Goal: Navigation & Orientation: Find specific page/section

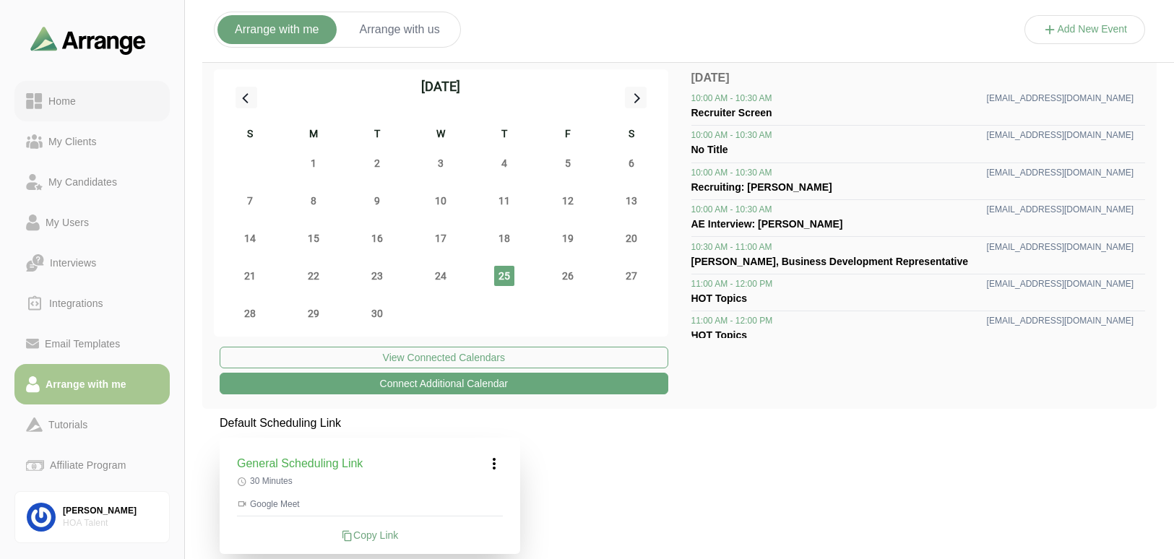
click at [92, 108] on div "Home" at bounding box center [92, 100] width 132 height 17
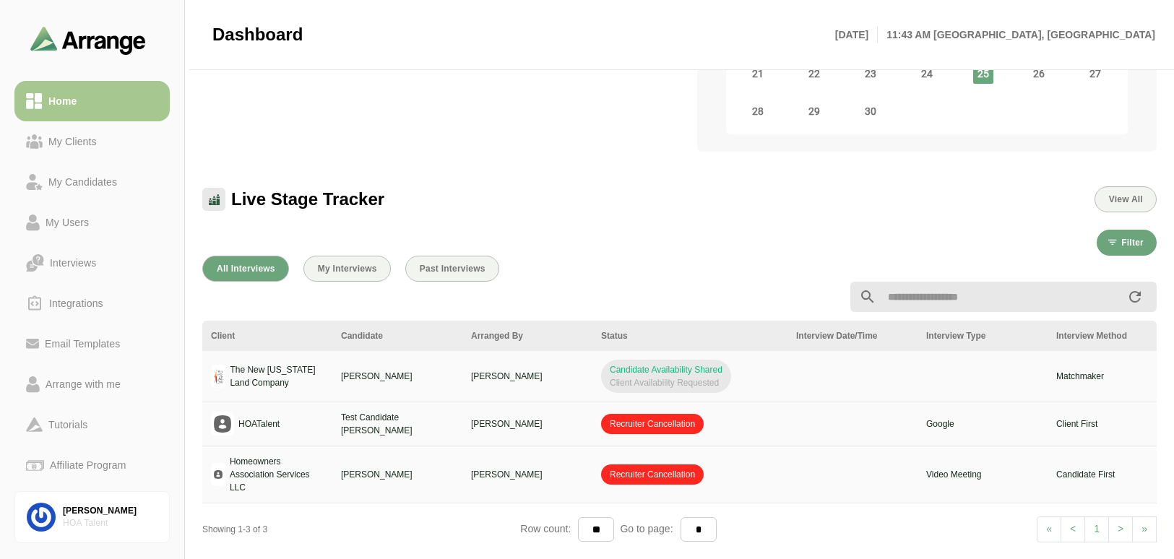
scroll to position [361, 0]
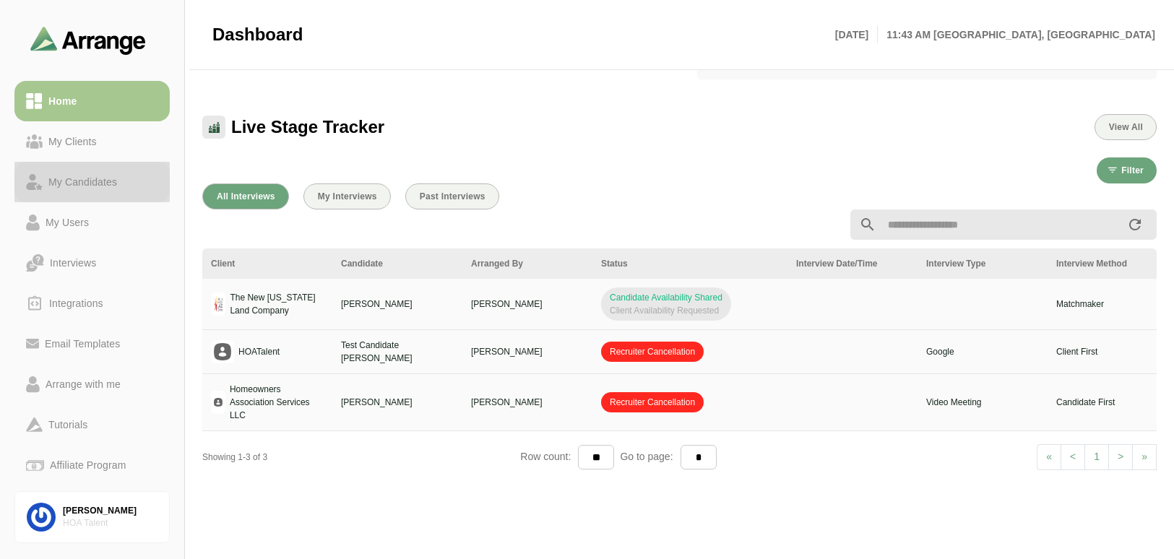
click at [92, 198] on link "My Candidates" at bounding box center [91, 182] width 155 height 40
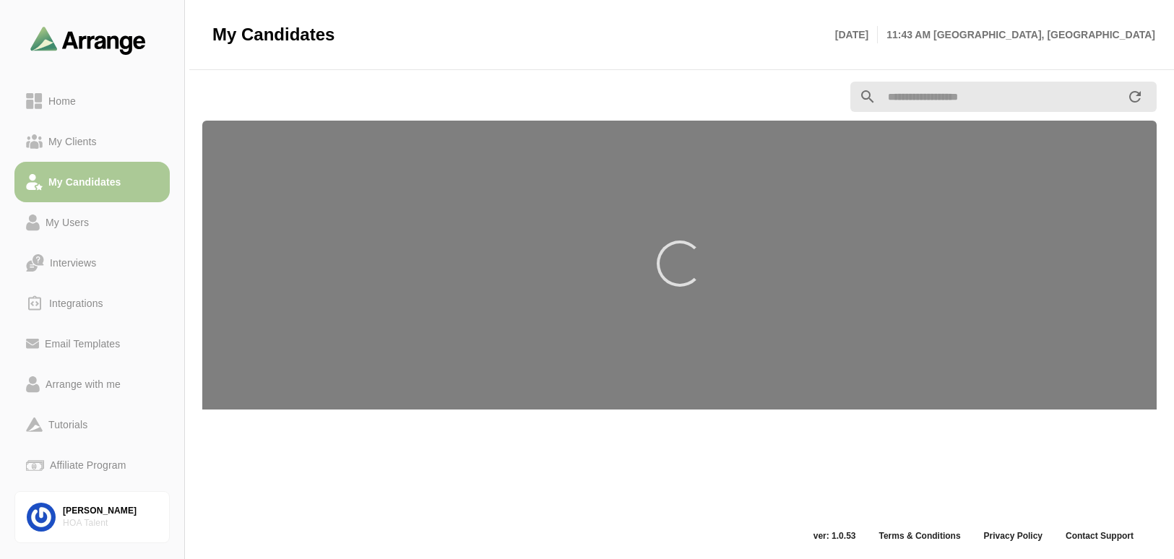
scroll to position [5, 0]
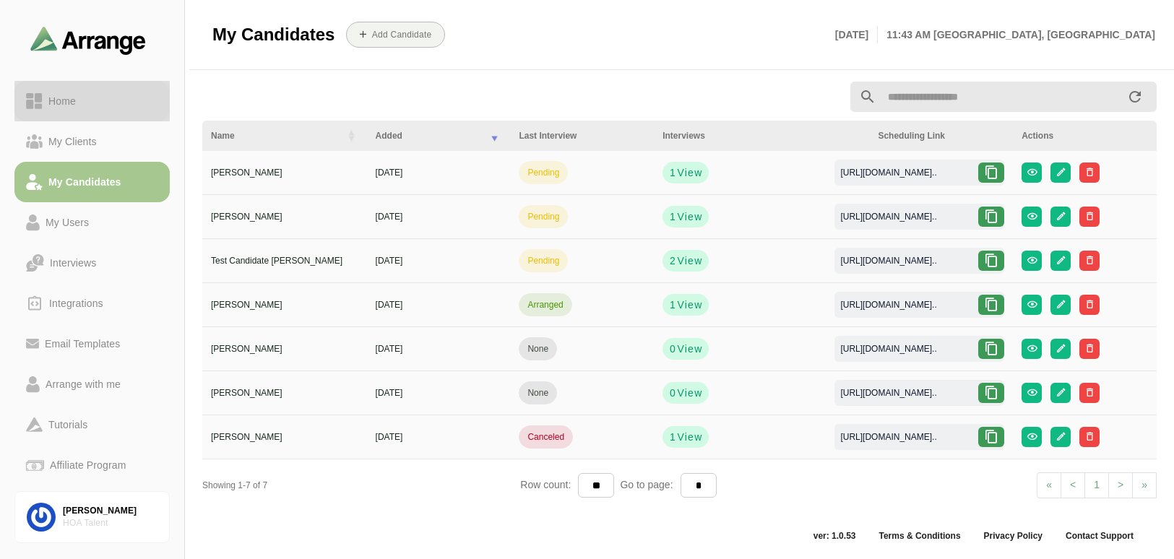
click at [78, 107] on div "Home" at bounding box center [62, 100] width 39 height 17
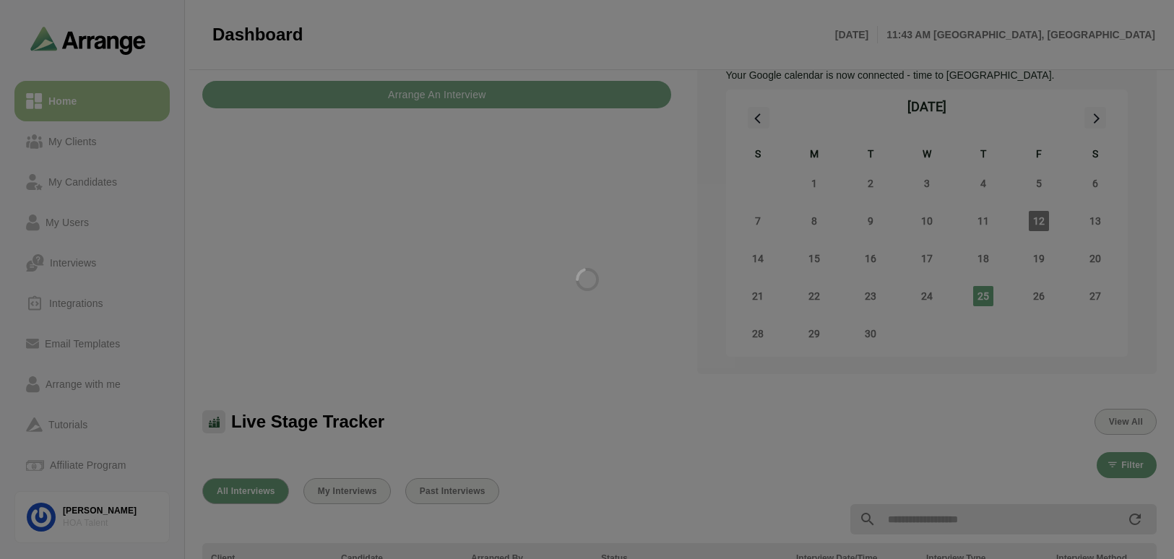
scroll to position [150, 0]
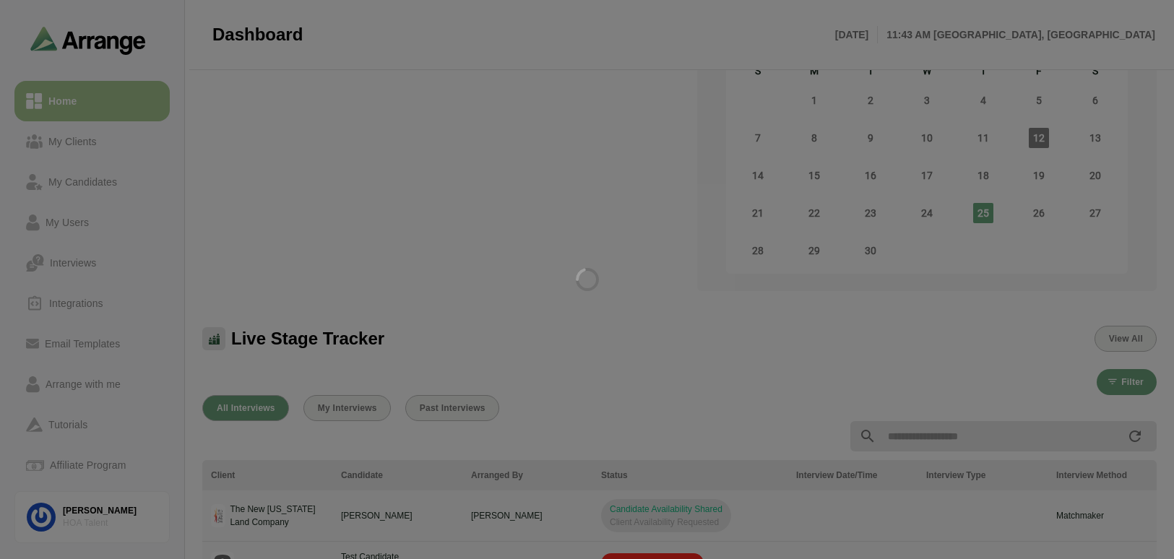
click at [354, 402] on div at bounding box center [587, 279] width 1174 height 559
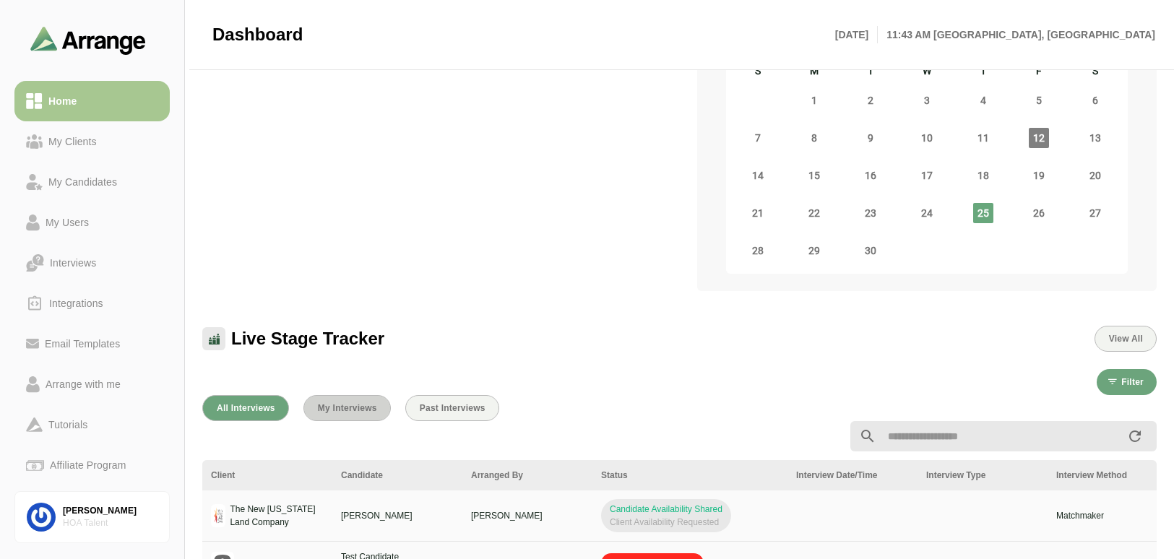
click at [351, 410] on span "My Interviews" at bounding box center [347, 408] width 60 height 10
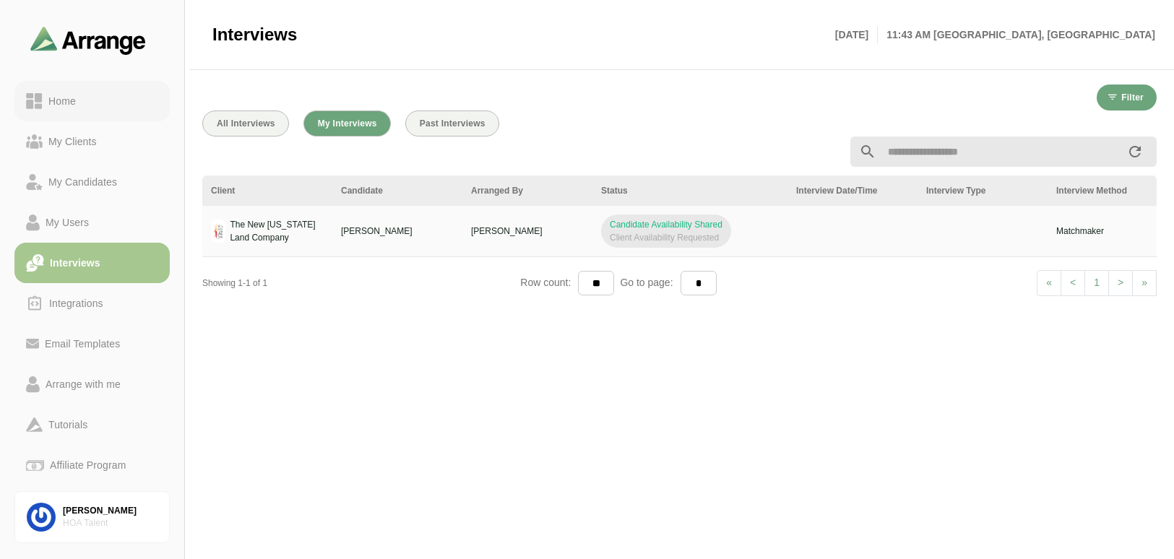
click at [61, 100] on div "Home" at bounding box center [62, 100] width 39 height 17
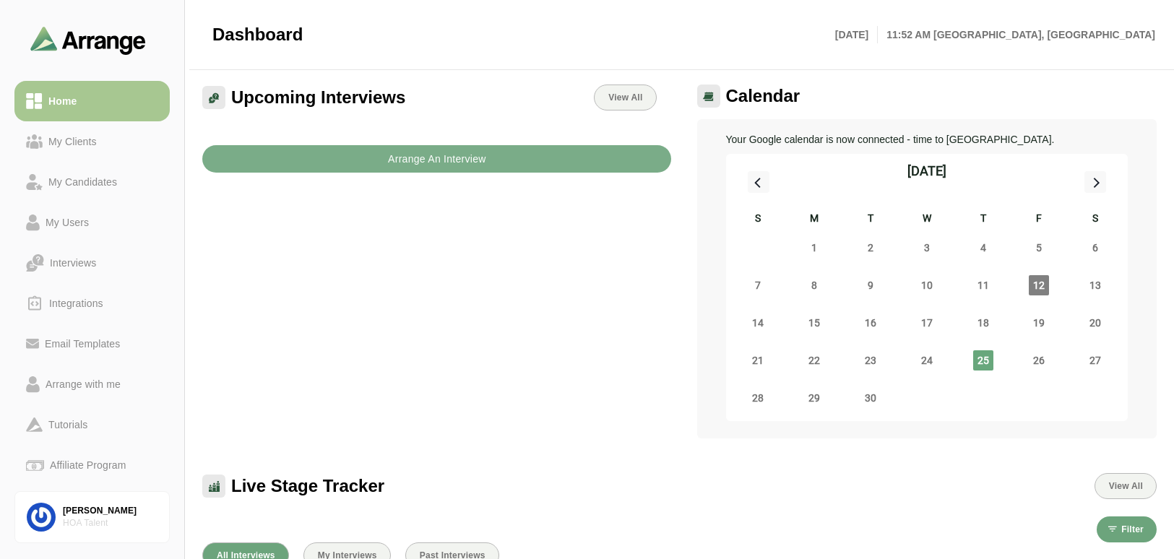
drag, startPoint x: 564, startPoint y: 521, endPoint x: 525, endPoint y: 257, distance: 266.6
click at [564, 521] on div "Filter" at bounding box center [679, 530] width 954 height 26
